Goal: Check status

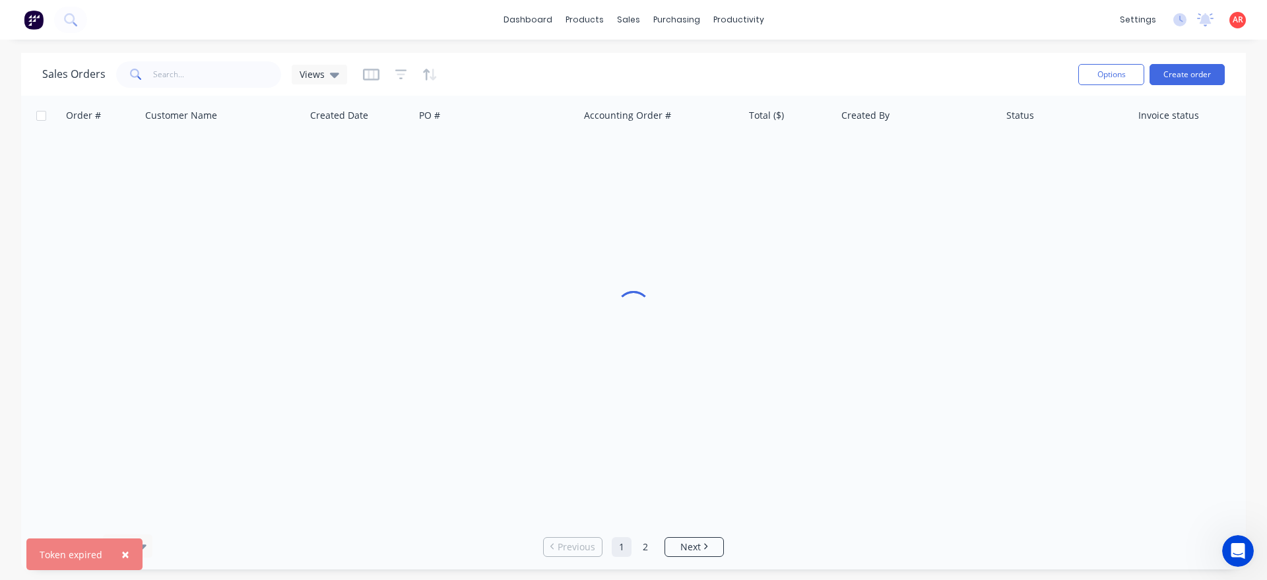
click at [125, 559] on span "×" at bounding box center [125, 554] width 8 height 18
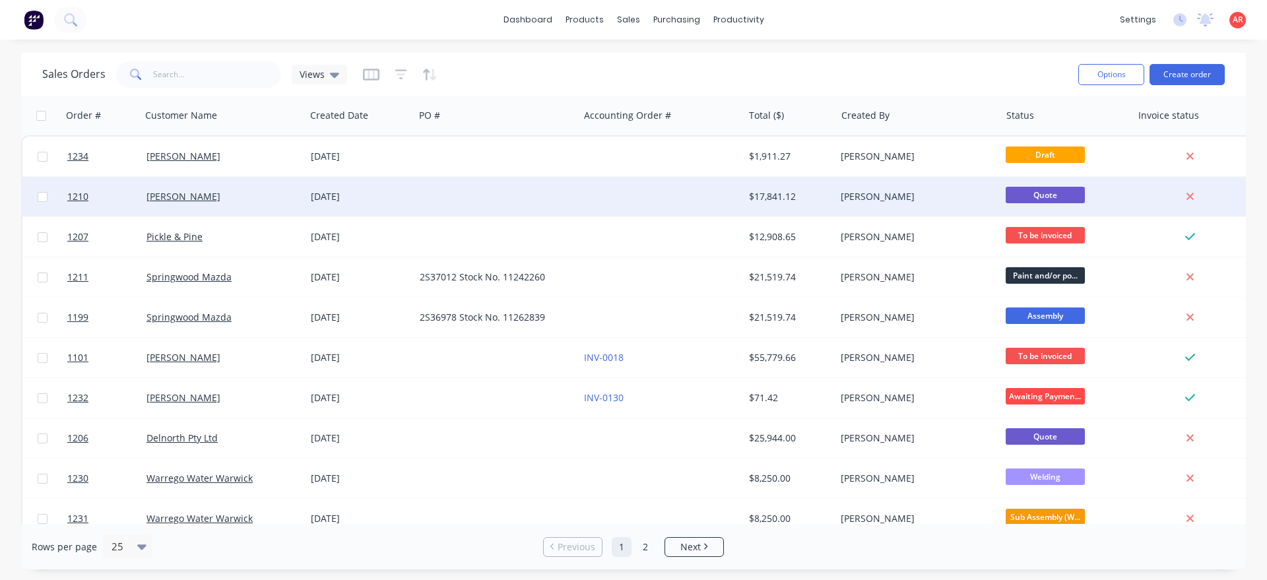
click at [278, 203] on div "[PERSON_NAME]" at bounding box center [219, 196] width 146 height 13
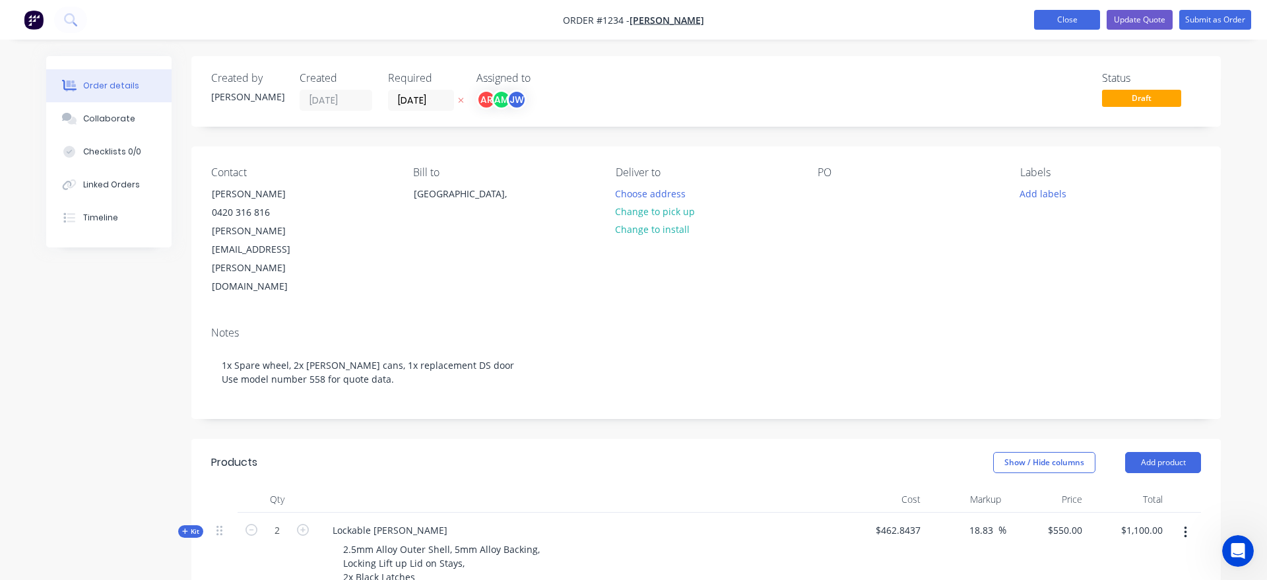
click at [1071, 22] on button "Close" at bounding box center [1067, 20] width 66 height 20
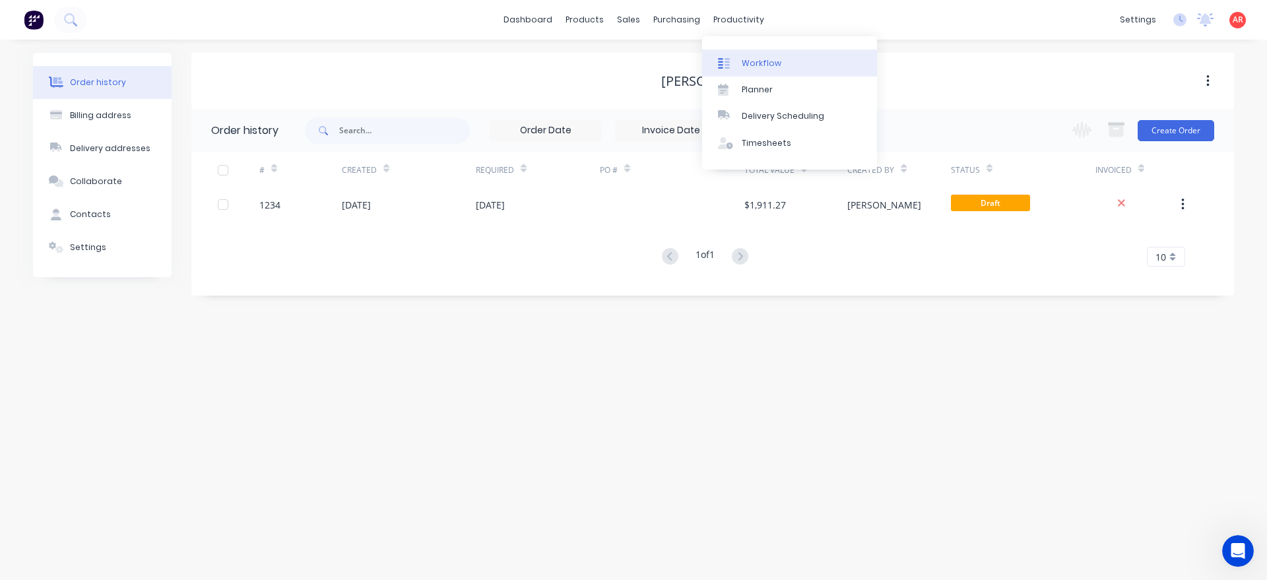
click at [745, 60] on div "Workflow" at bounding box center [762, 63] width 40 height 12
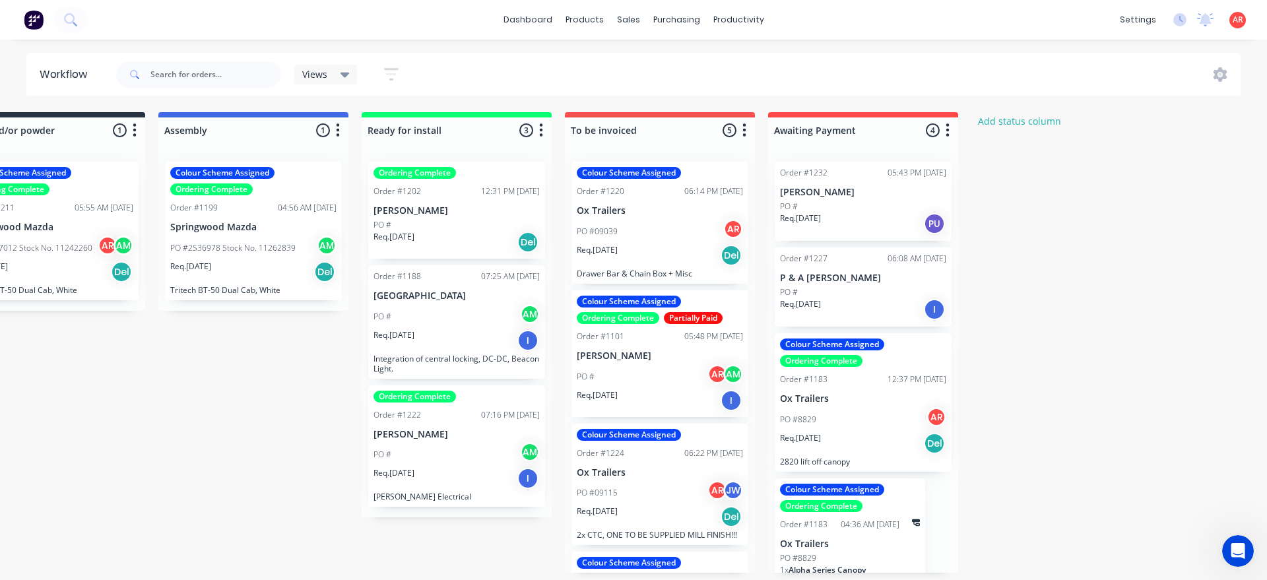
click at [860, 214] on div "Req. 08/08/25 PU" at bounding box center [863, 223] width 166 height 22
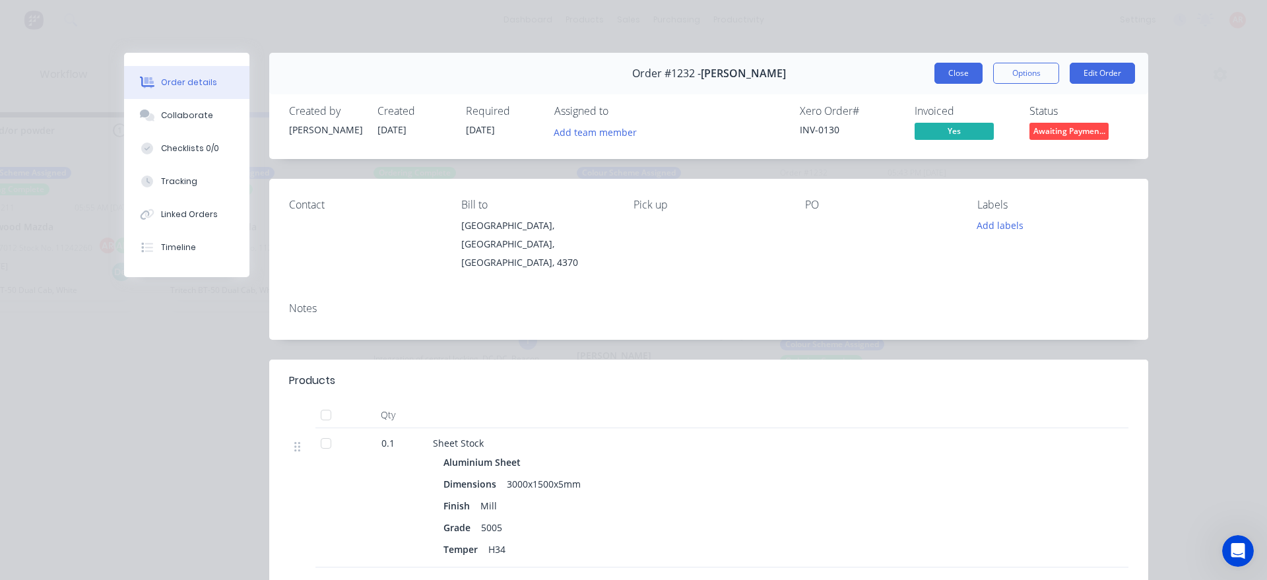
click at [973, 73] on button "Close" at bounding box center [958, 73] width 48 height 21
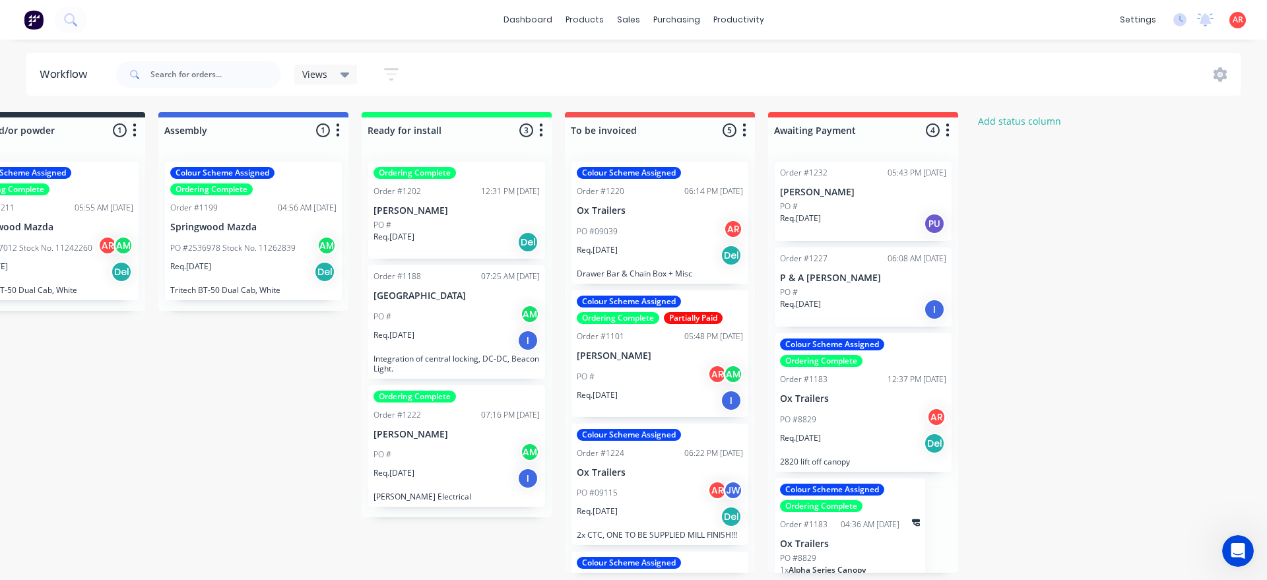
click at [445, 232] on div "Req. 08/07/25 Del" at bounding box center [456, 242] width 166 height 22
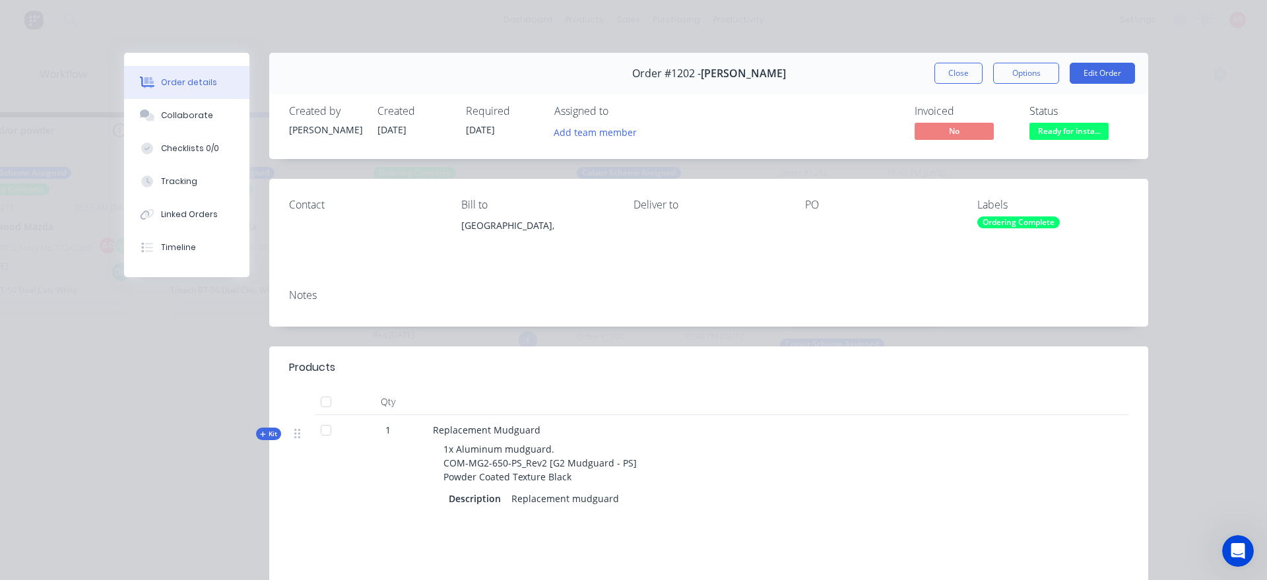
click at [959, 57] on div "Order #1202 - Gus Graving Close Options Edit Order" at bounding box center [708, 74] width 879 height 42
click at [959, 79] on button "Close" at bounding box center [958, 73] width 48 height 21
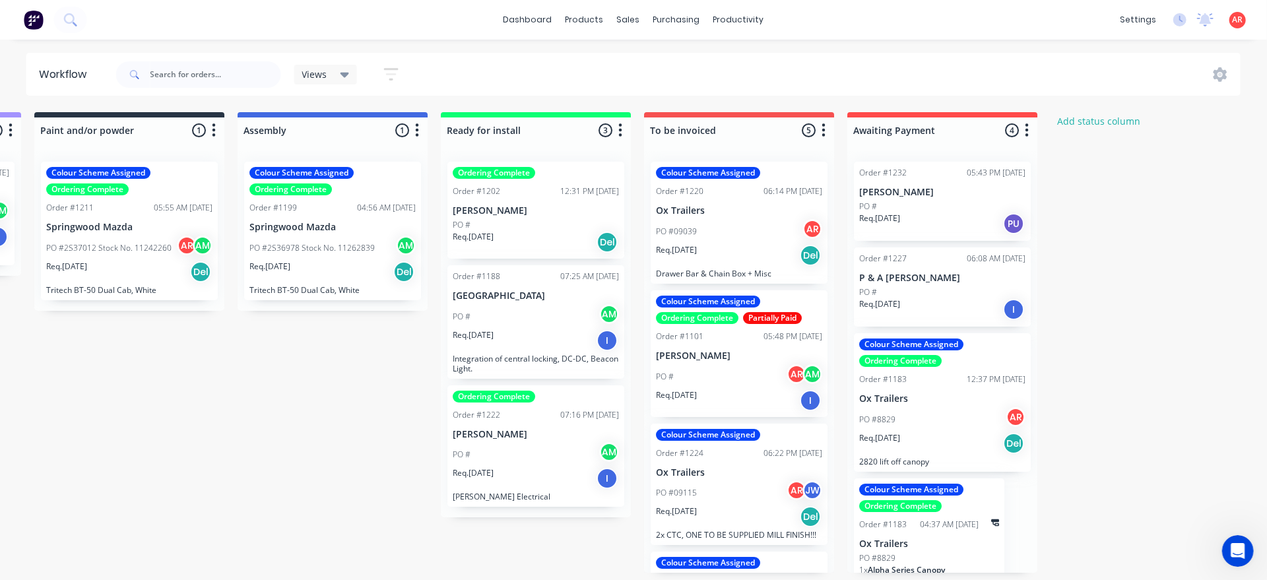
scroll to position [0, 1618]
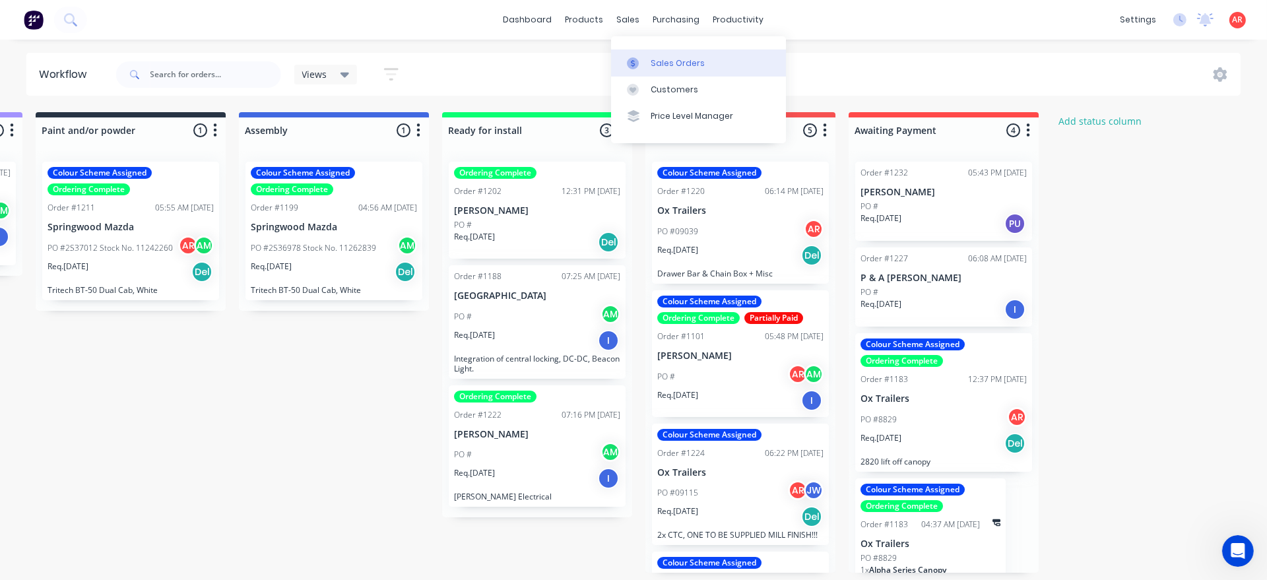
click at [644, 69] on link "Sales Orders" at bounding box center [698, 62] width 175 height 26
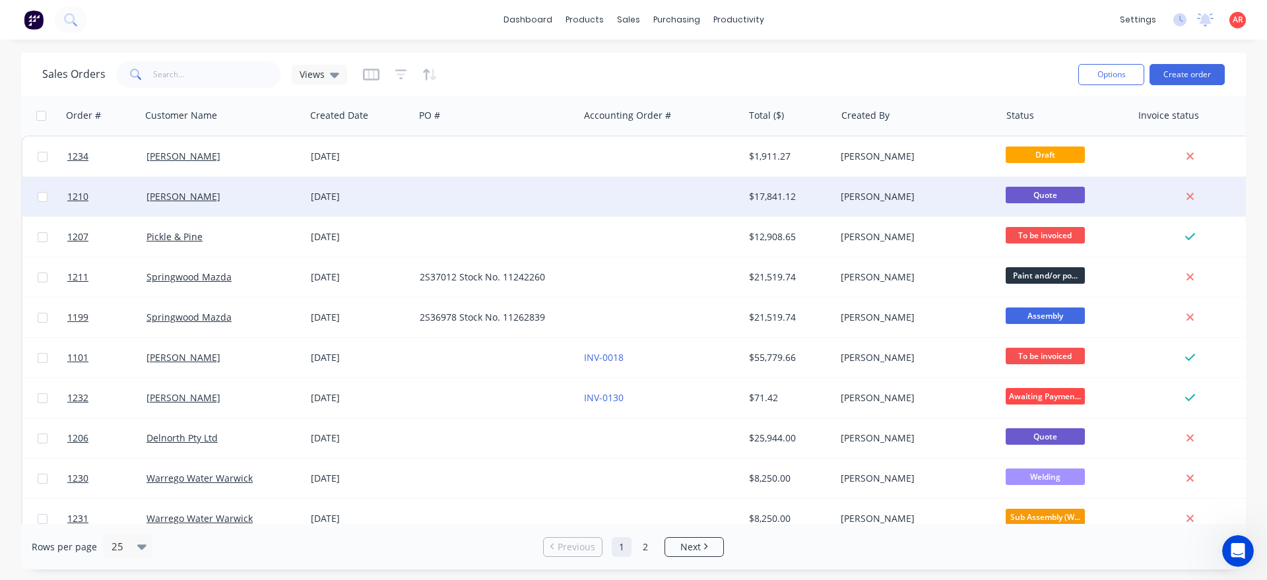
click at [215, 204] on div "[PERSON_NAME]" at bounding box center [223, 197] width 164 height 40
